Goal: Book appointment/travel/reservation

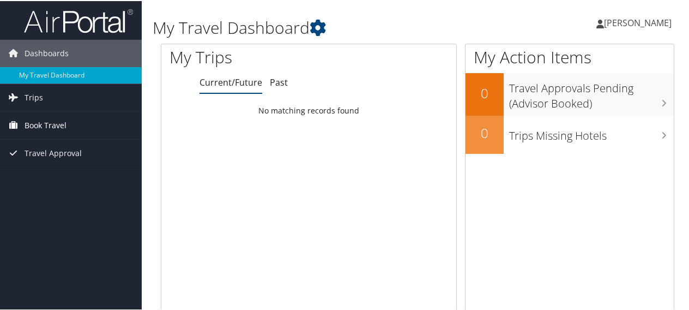
click at [28, 121] on span "Book Travel" at bounding box center [46, 124] width 42 height 27
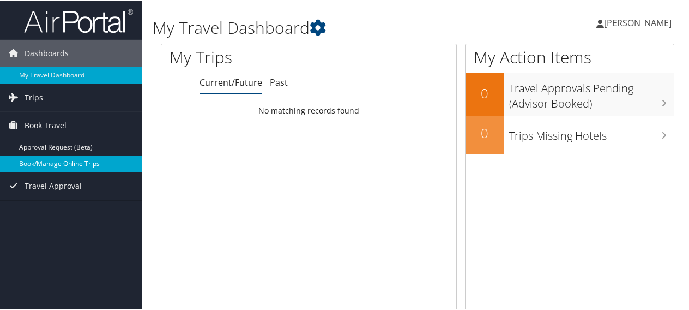
click at [76, 161] on link "Book/Manage Online Trips" at bounding box center [71, 162] width 142 height 16
click at [47, 161] on link "Book/Manage Online Trips" at bounding box center [71, 162] width 142 height 16
